Goal: Find specific page/section: Find specific page/section

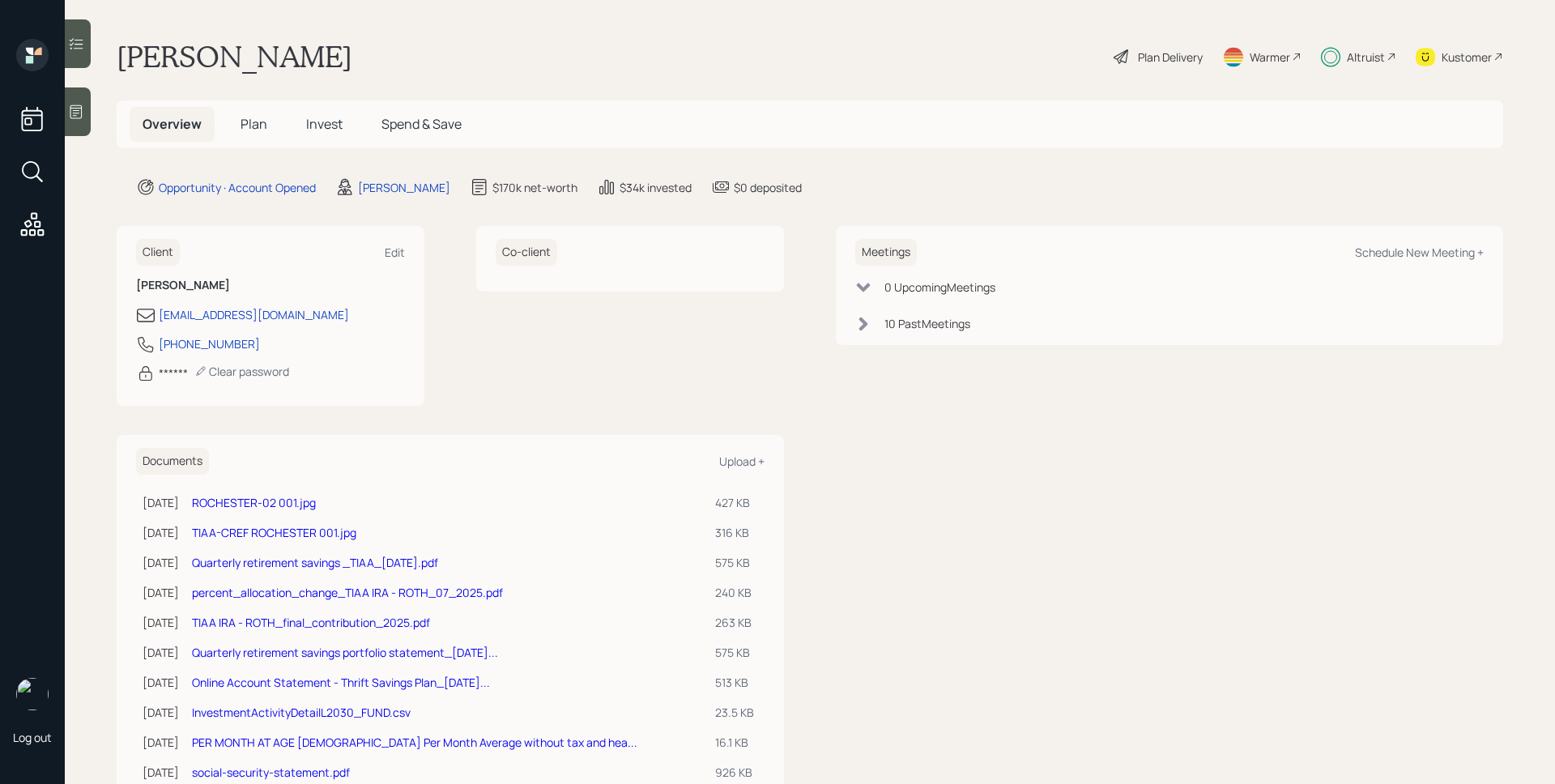
click at [1346, 57] on div "Altruist" at bounding box center [1365, 57] width 38 height 17
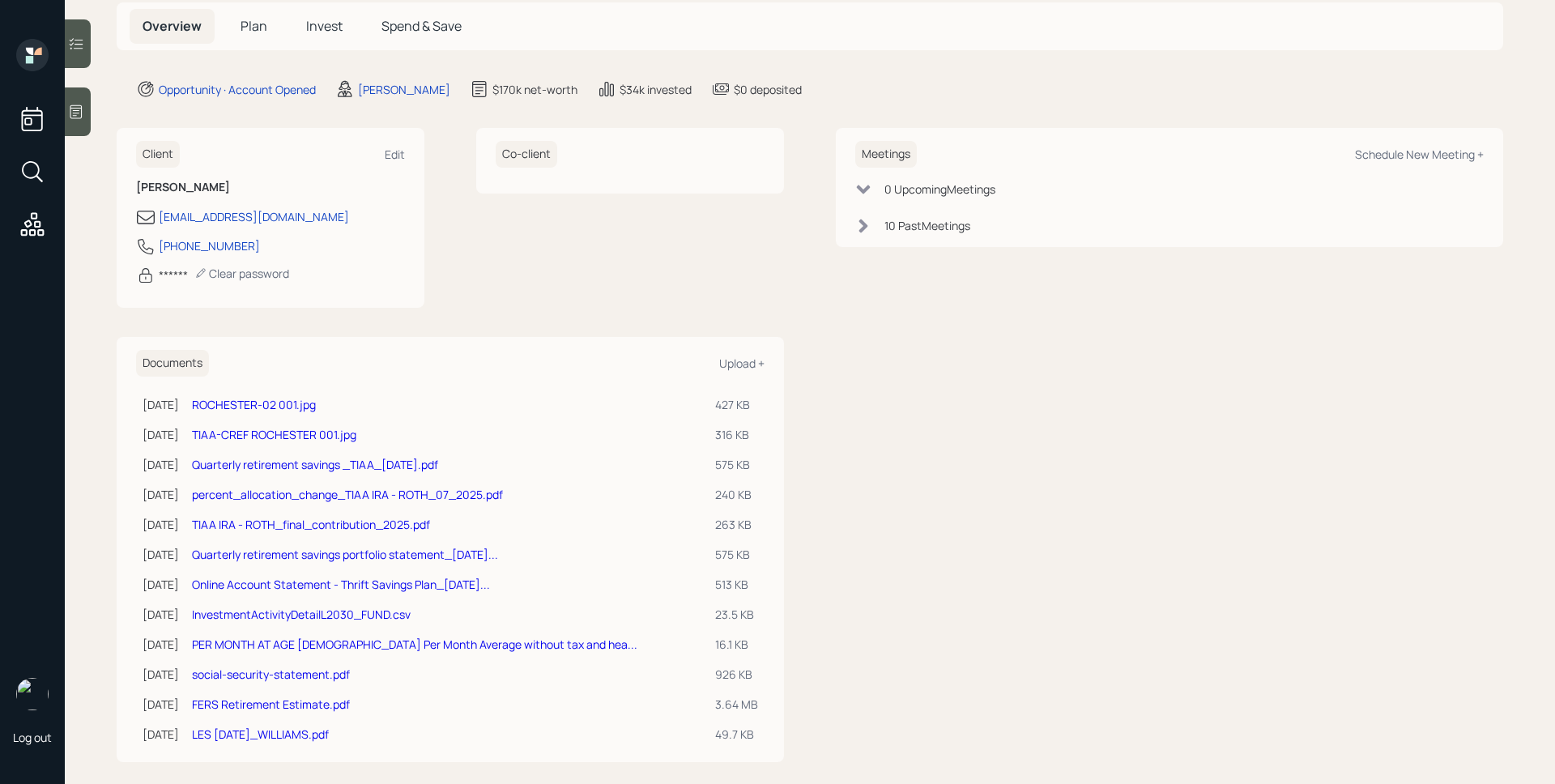
scroll to position [114, 0]
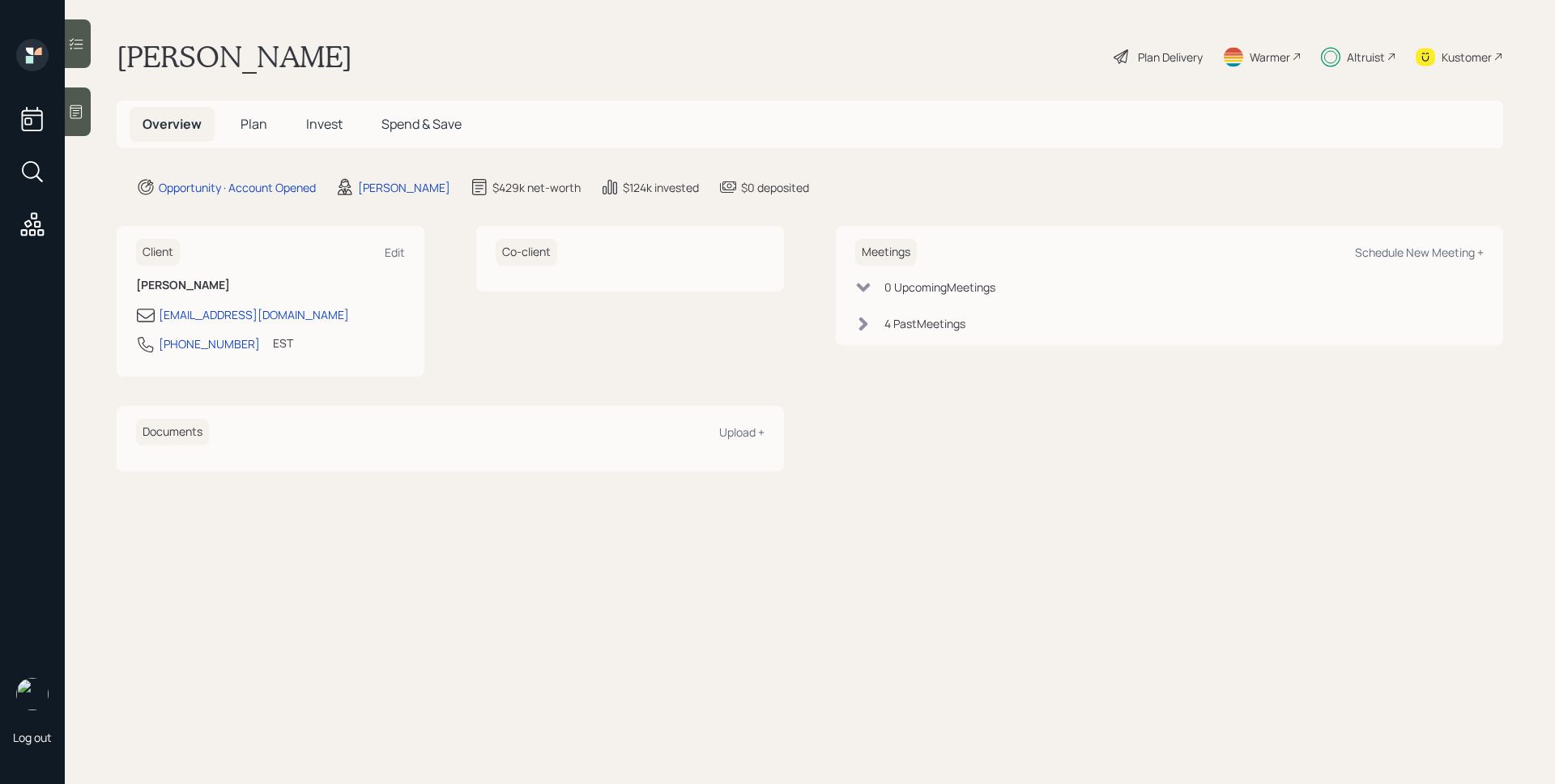
click at [1368, 55] on div "Altruist" at bounding box center [1365, 57] width 38 height 17
